Goal: Information Seeking & Learning: Understand process/instructions

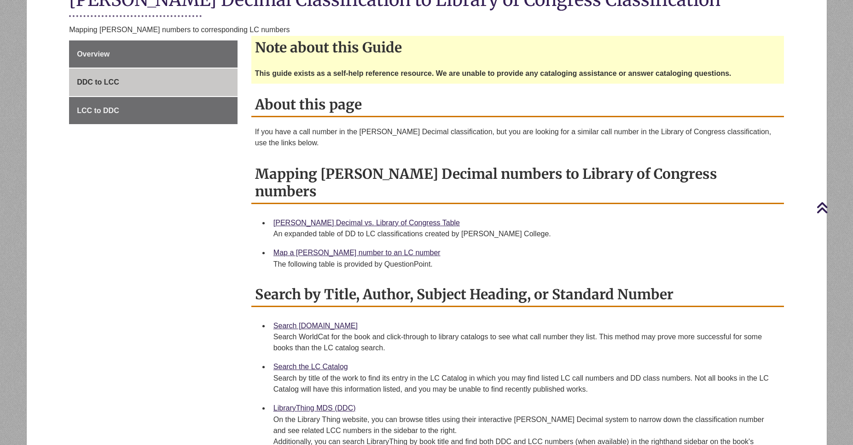
scroll to position [157, 0]
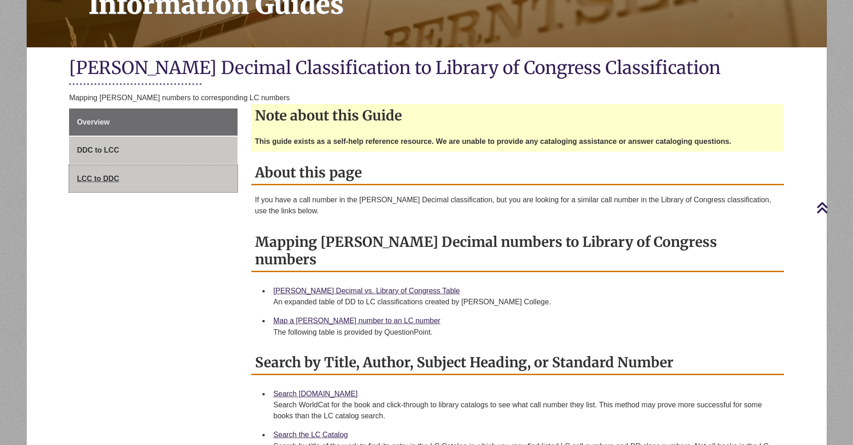
click at [126, 178] on link "LCC to DDC" at bounding box center [153, 179] width 168 height 28
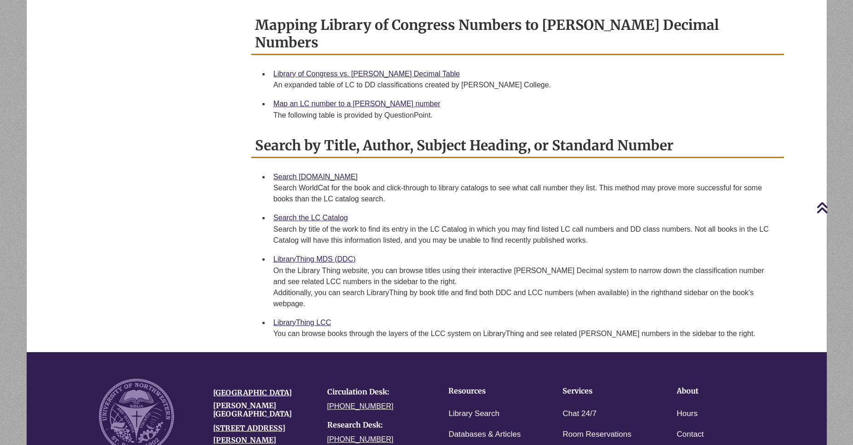
scroll to position [311, 0]
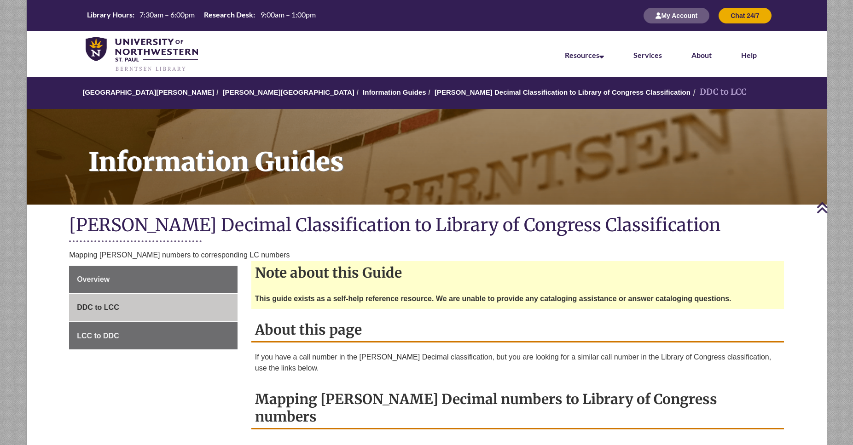
scroll to position [157, 0]
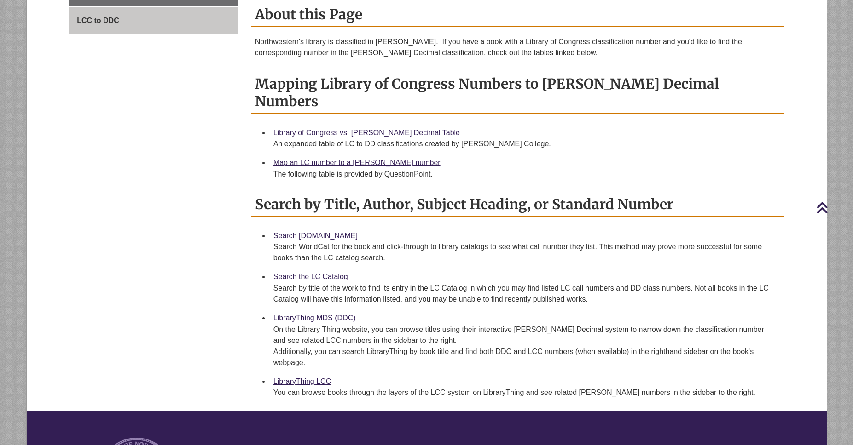
scroll to position [315, 0]
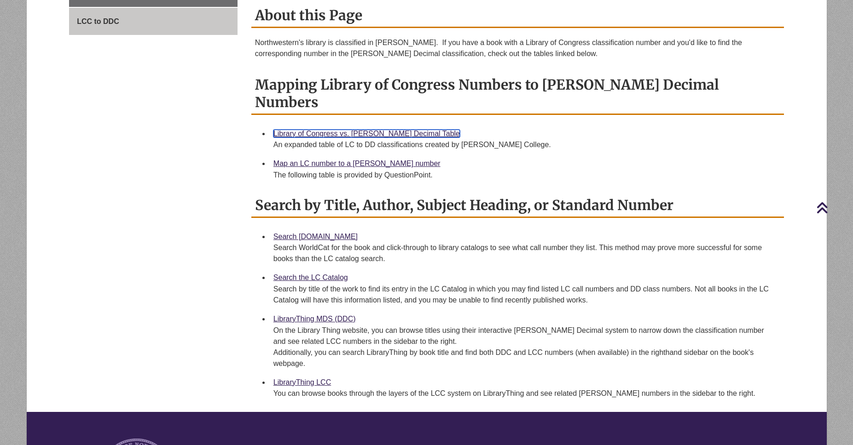
click at [349, 130] on link "Library of Congress vs. Dewey Decimal Table" at bounding box center [366, 134] width 186 height 8
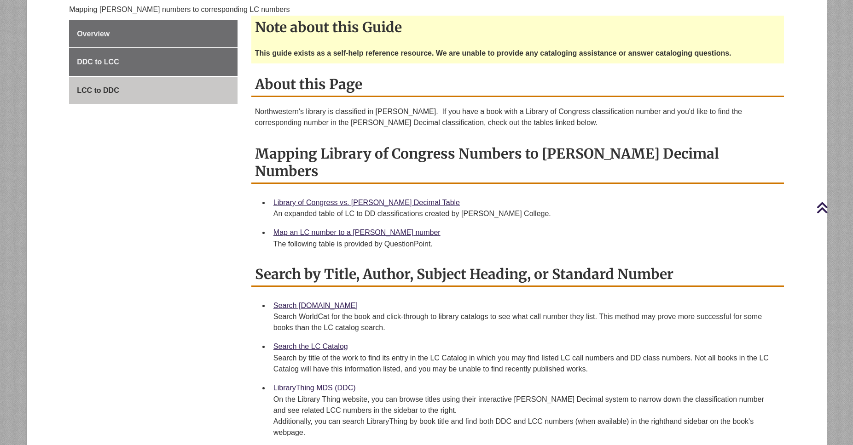
scroll to position [262, 0]
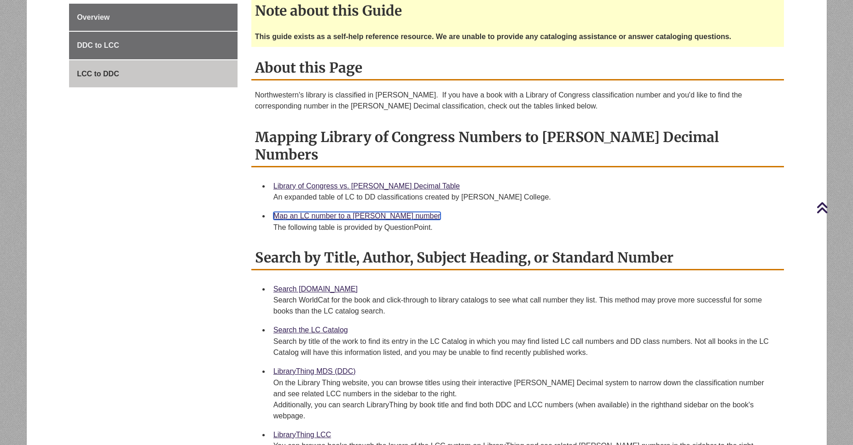
click at [368, 212] on link "Map an LC number to a [PERSON_NAME] number" at bounding box center [356, 216] width 167 height 8
